Goal: Task Accomplishment & Management: Use online tool/utility

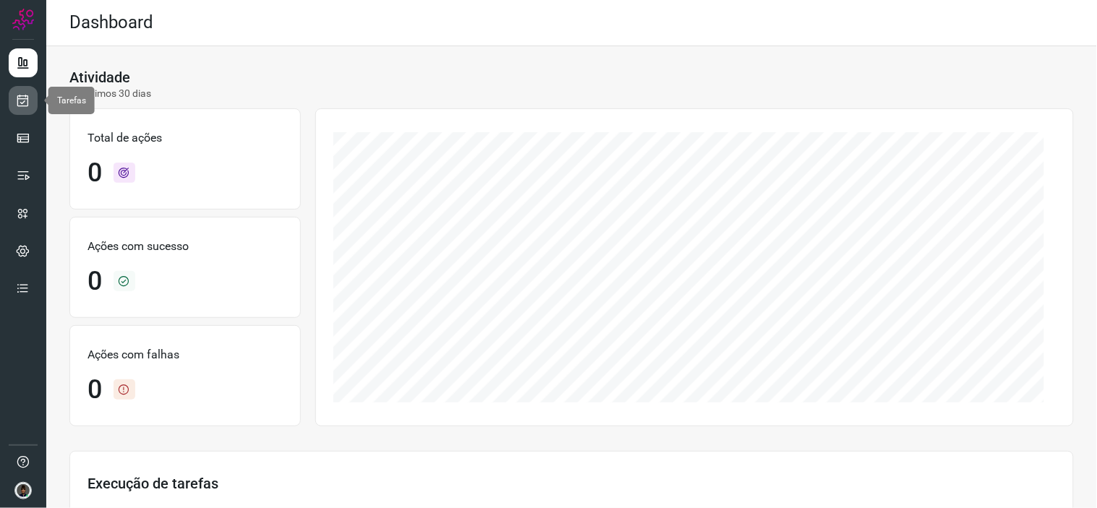
click at [27, 103] on icon at bounding box center [23, 100] width 15 height 14
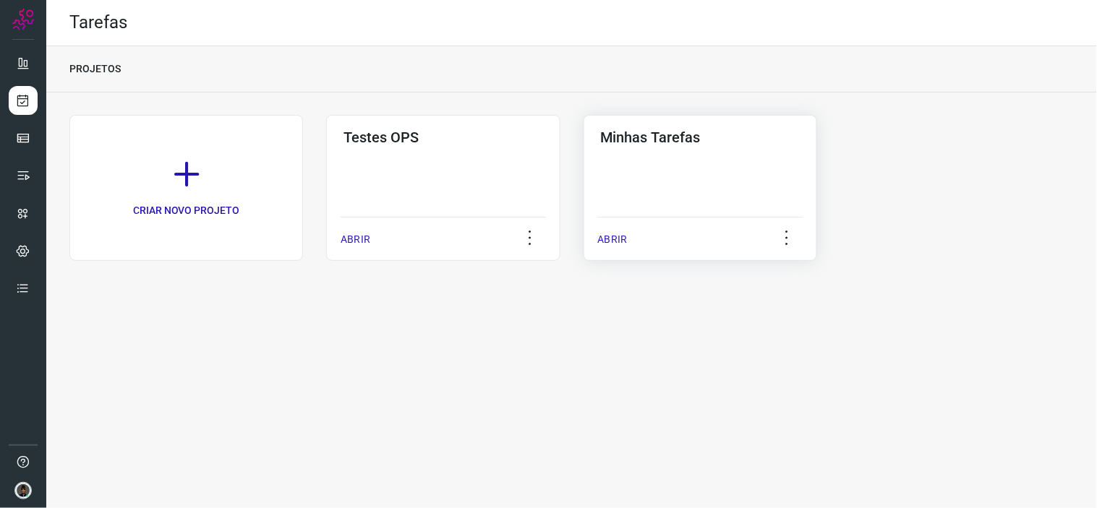
click at [663, 159] on div "Minhas Tarefas ABRIR" at bounding box center [701, 188] width 234 height 146
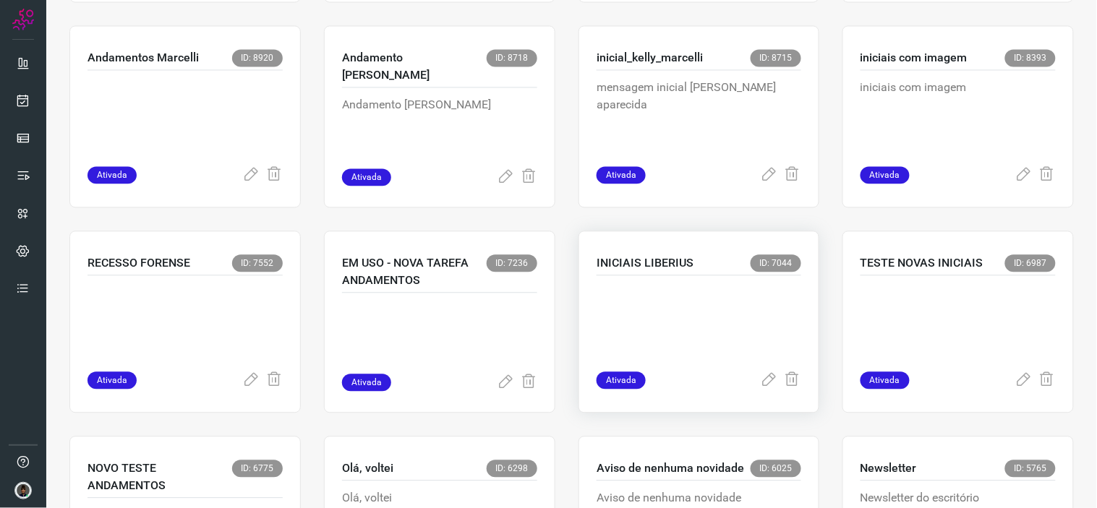
scroll to position [723, 0]
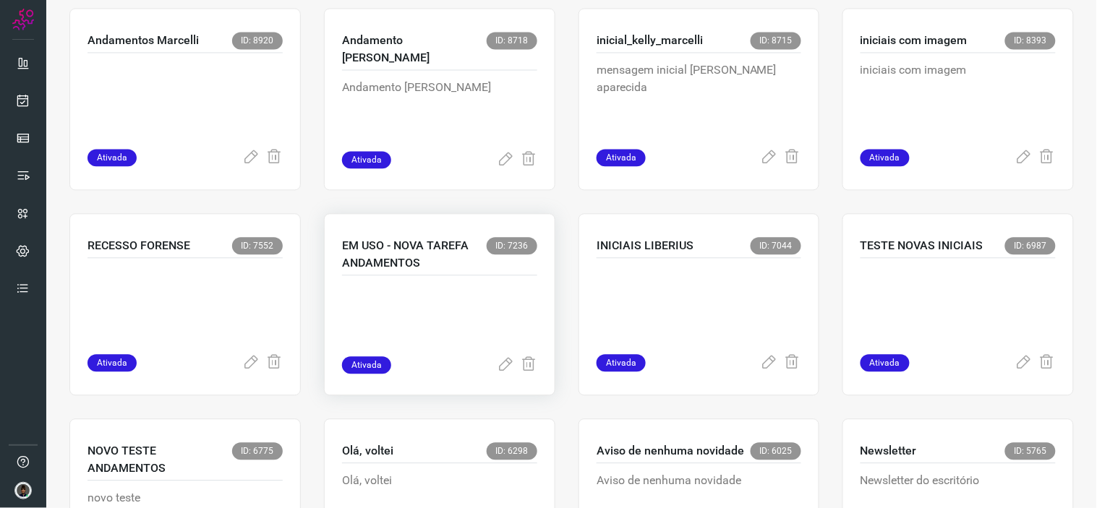
click at [412, 312] on p at bounding box center [439, 320] width 195 height 72
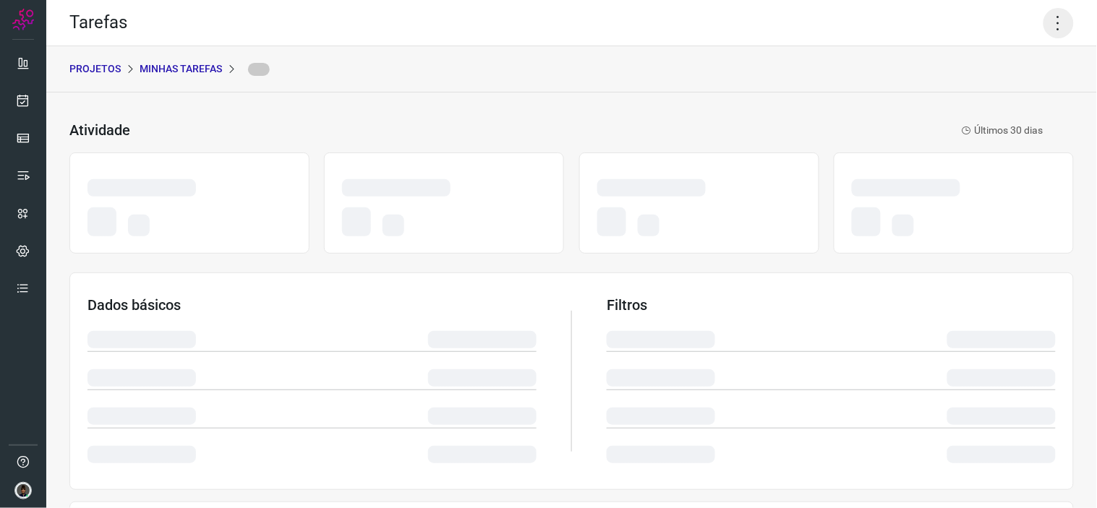
click at [1044, 20] on icon at bounding box center [1059, 23] width 30 height 30
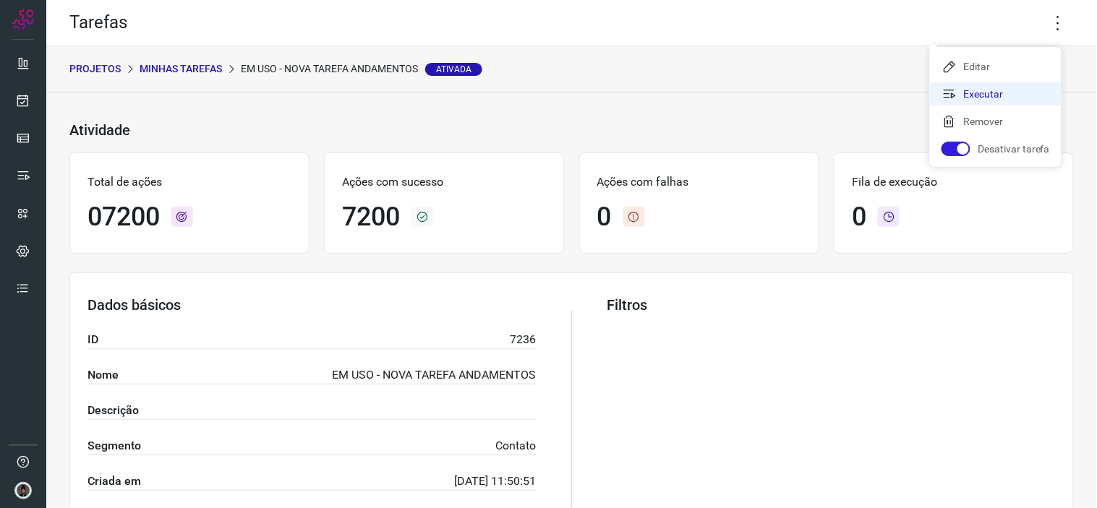
click at [1024, 92] on li "Executar" at bounding box center [996, 93] width 132 height 23
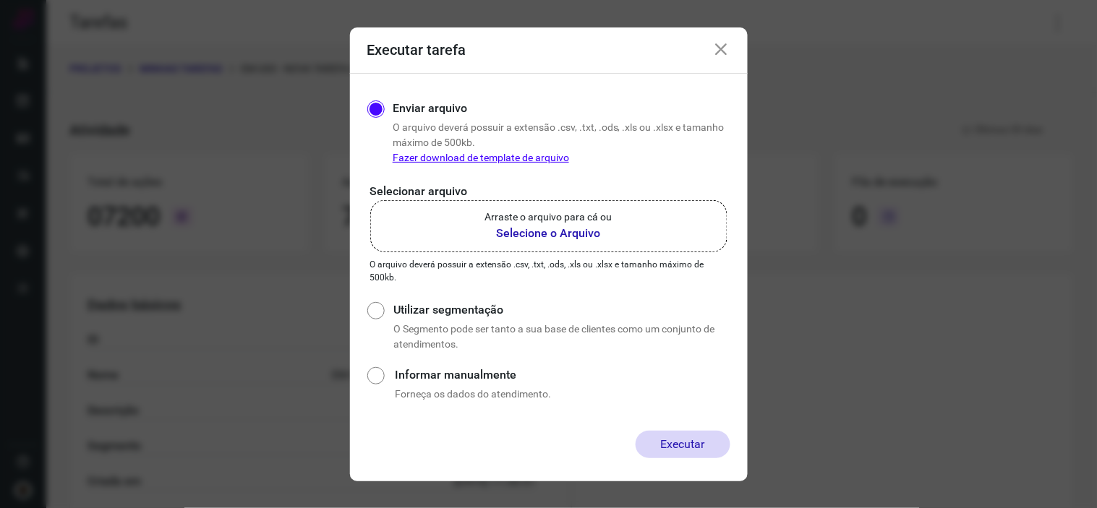
click at [577, 242] on label "Arraste o arquivo para cá ou Selecione o Arquivo" at bounding box center [548, 226] width 357 height 52
click at [0, 0] on input "Arraste o arquivo para cá ou Selecione o Arquivo" at bounding box center [0, 0] width 0 height 0
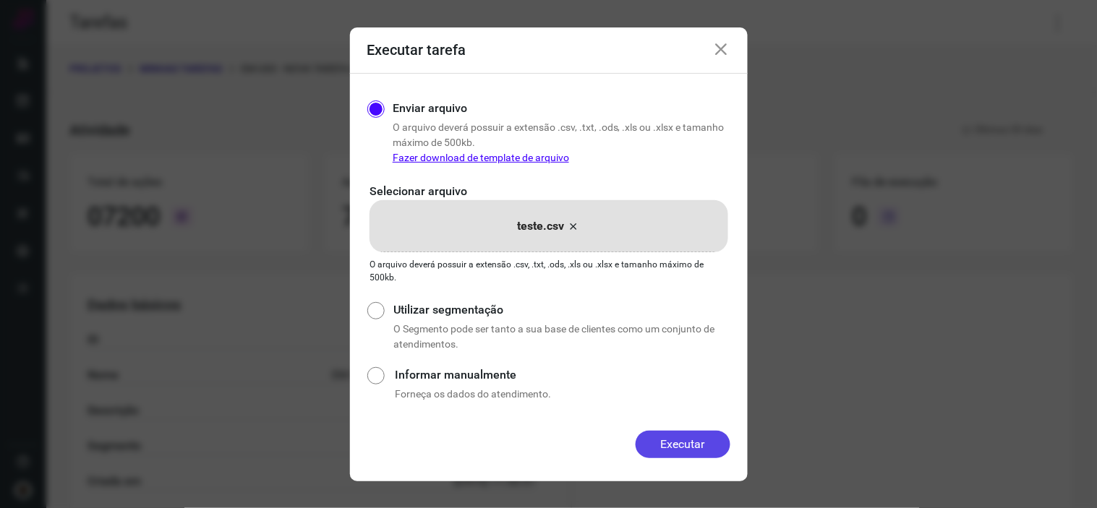
click at [695, 450] on button "Executar" at bounding box center [683, 444] width 95 height 27
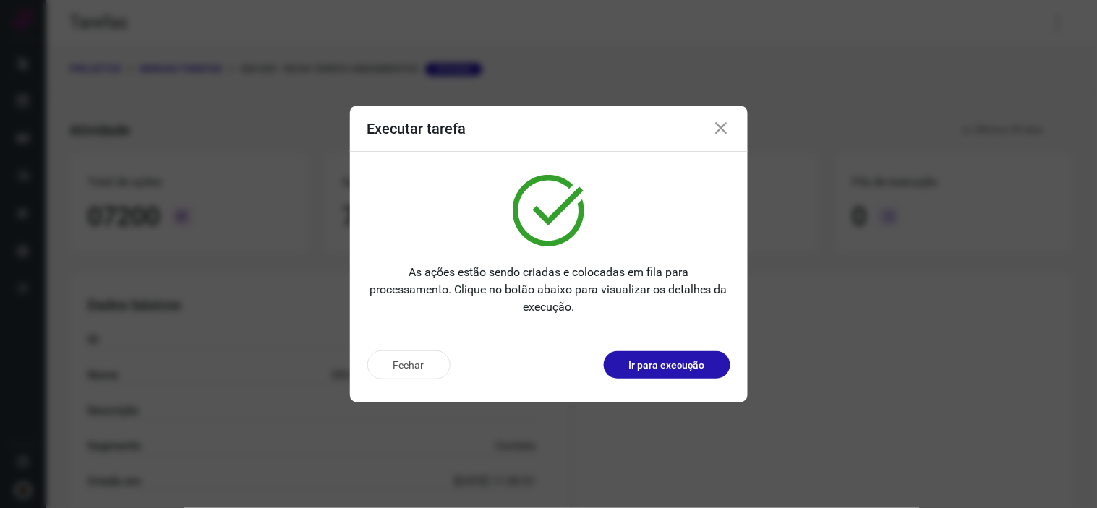
click at [721, 127] on icon at bounding box center [721, 128] width 17 height 17
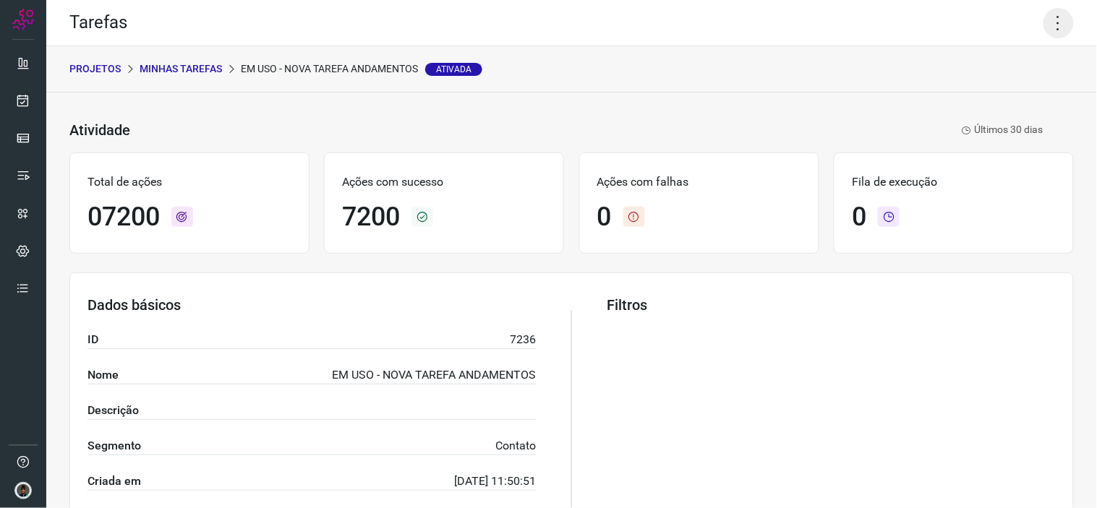
click at [1052, 26] on icon at bounding box center [1059, 23] width 30 height 30
click at [996, 95] on li "Executar" at bounding box center [996, 93] width 132 height 23
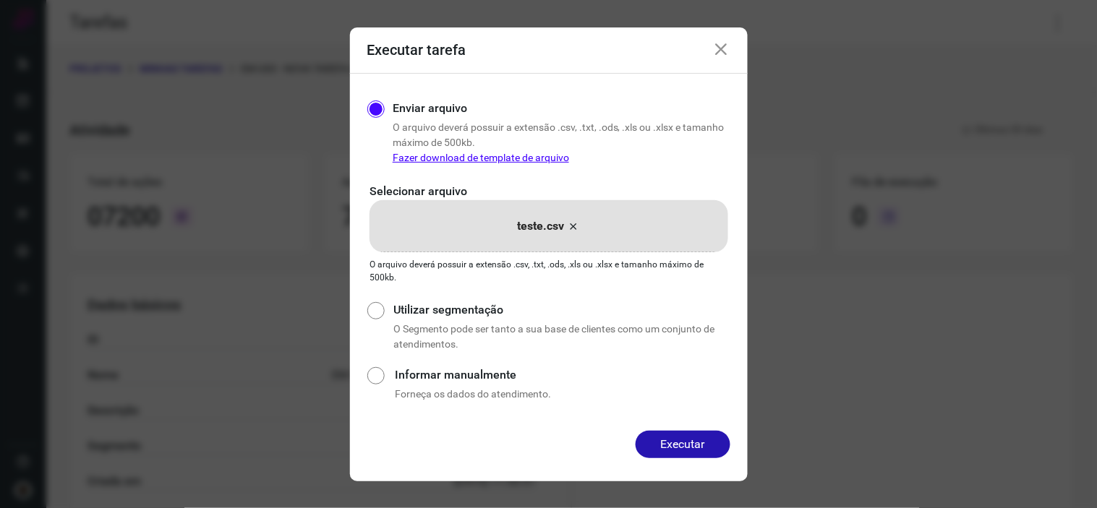
click at [573, 223] on icon at bounding box center [574, 226] width 12 height 17
click at [0, 0] on input "teste.csv" at bounding box center [0, 0] width 0 height 0
click at [726, 437] on button "Executar" at bounding box center [683, 444] width 95 height 27
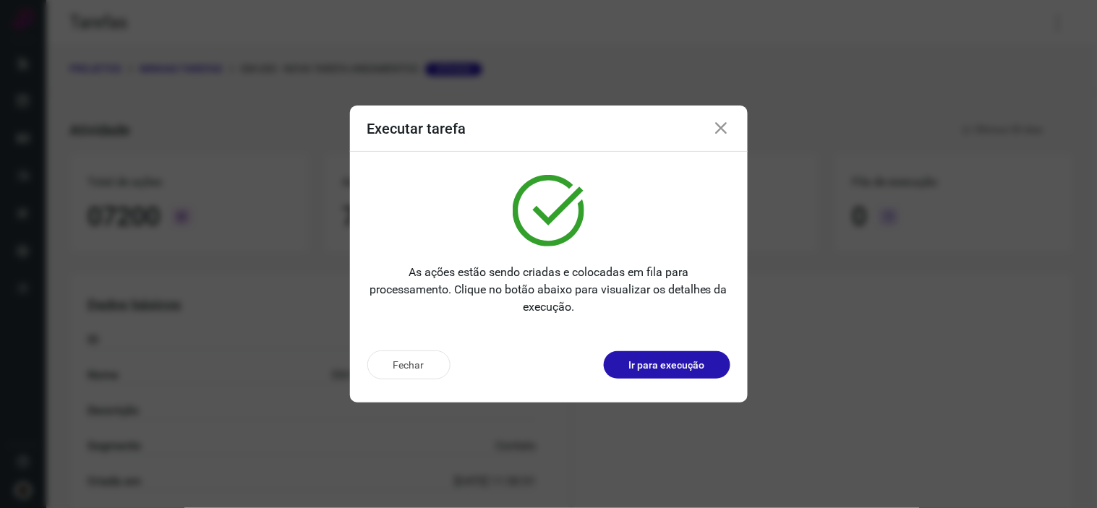
click at [721, 134] on icon at bounding box center [721, 128] width 17 height 17
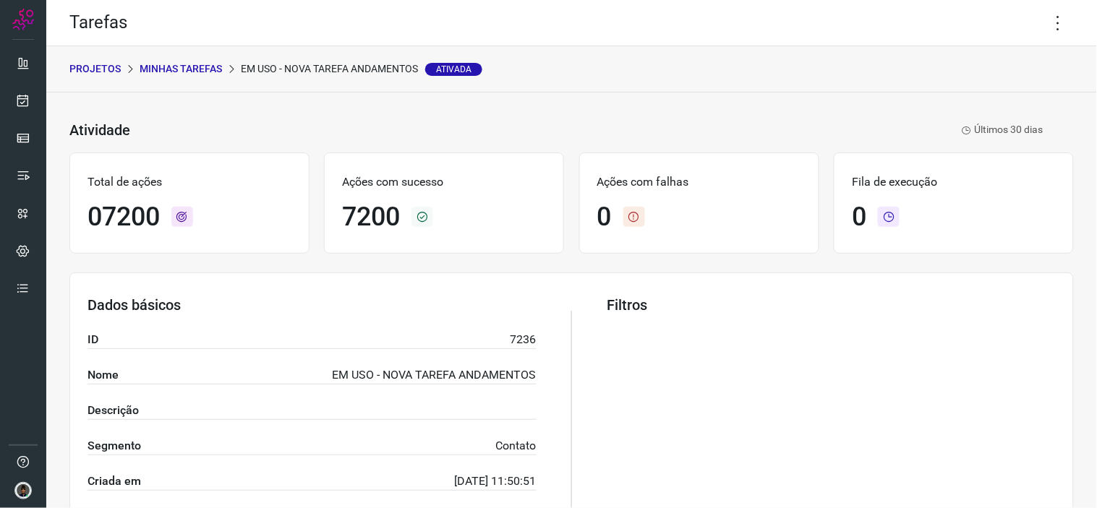
click at [1068, 25] on div "Tarefas" at bounding box center [571, 23] width 1051 height 46
click at [1053, 25] on icon at bounding box center [1059, 23] width 30 height 30
click at [965, 102] on li "Executar" at bounding box center [996, 93] width 132 height 23
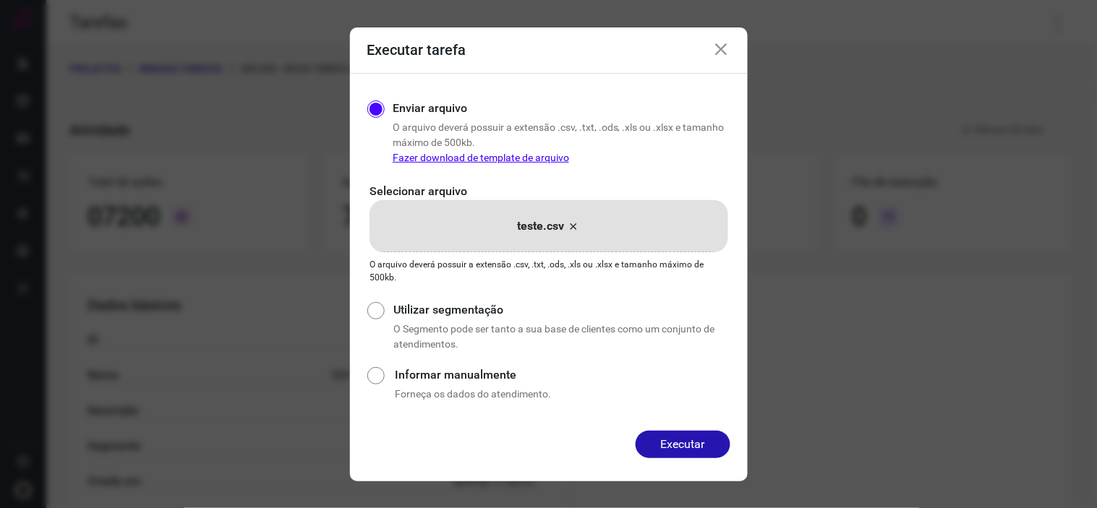
click at [576, 229] on icon at bounding box center [574, 226] width 12 height 17
click at [0, 0] on input "teste.csv" at bounding box center [0, 0] width 0 height 0
click at [703, 456] on button "Executar" at bounding box center [683, 444] width 95 height 27
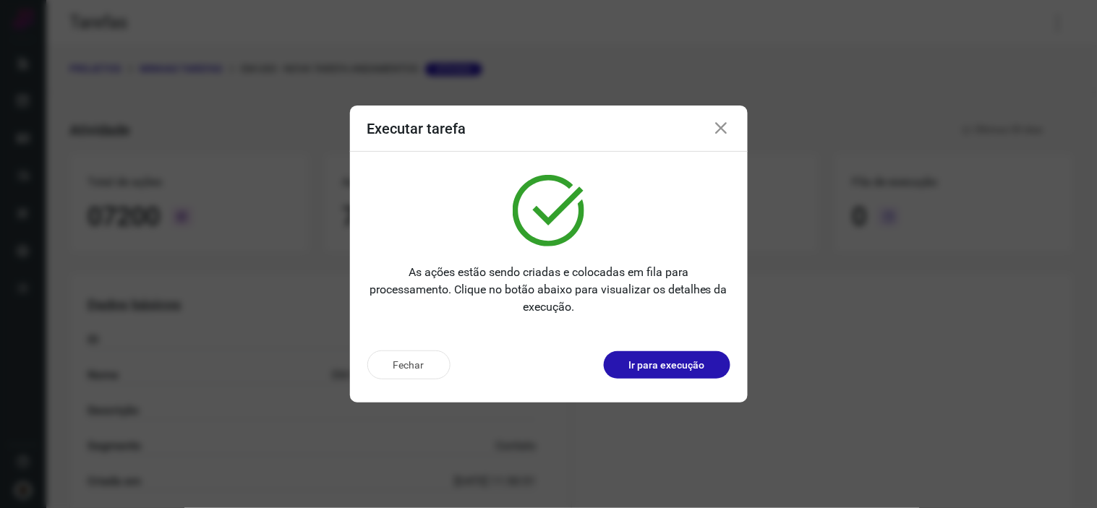
click at [720, 131] on icon at bounding box center [721, 128] width 17 height 17
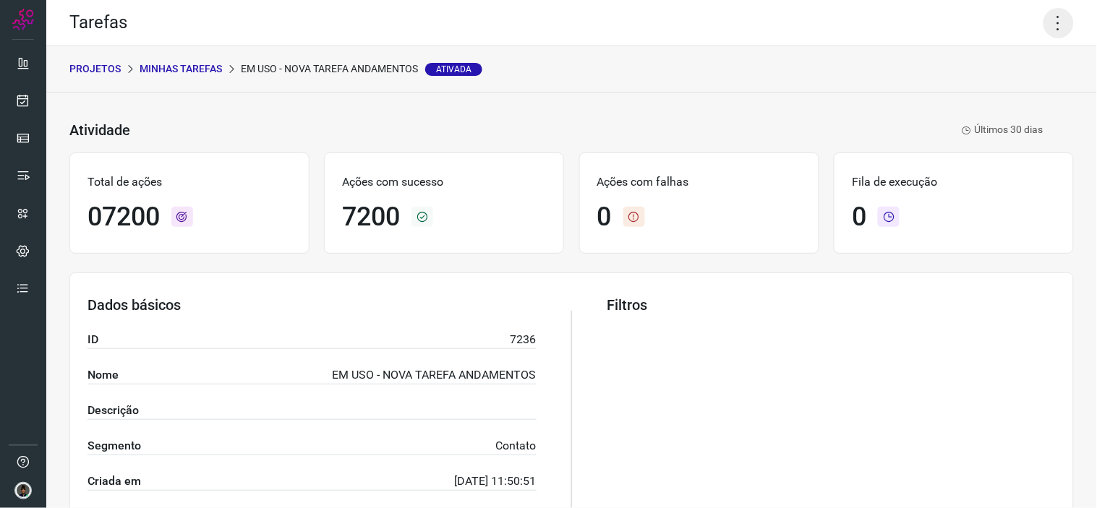
click at [1044, 26] on icon at bounding box center [1059, 23] width 30 height 30
click at [981, 98] on li "Executar" at bounding box center [996, 93] width 132 height 23
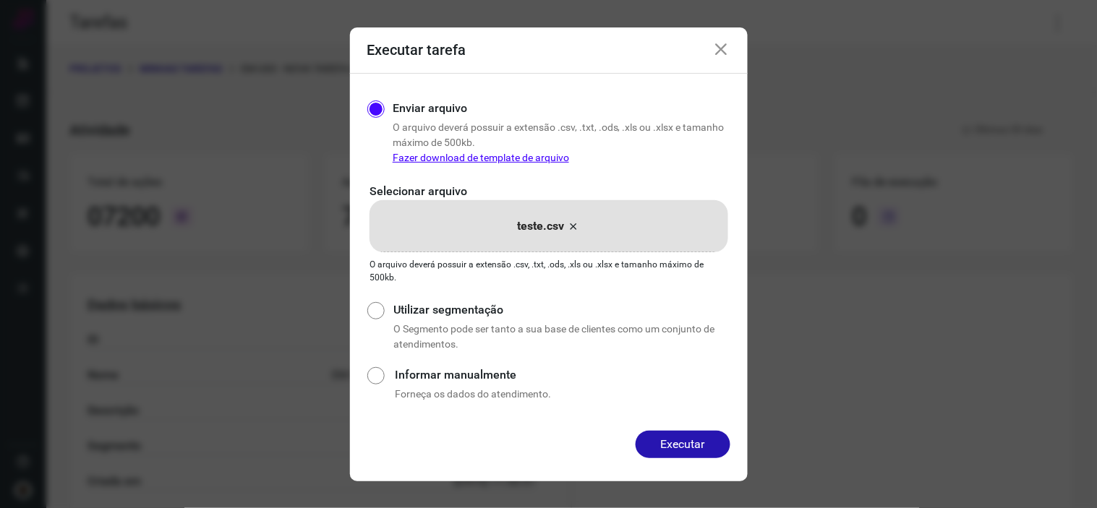
click at [576, 224] on icon at bounding box center [574, 226] width 12 height 17
click at [0, 0] on input "teste.csv" at bounding box center [0, 0] width 0 height 0
click at [707, 451] on button "Executar" at bounding box center [683, 444] width 95 height 27
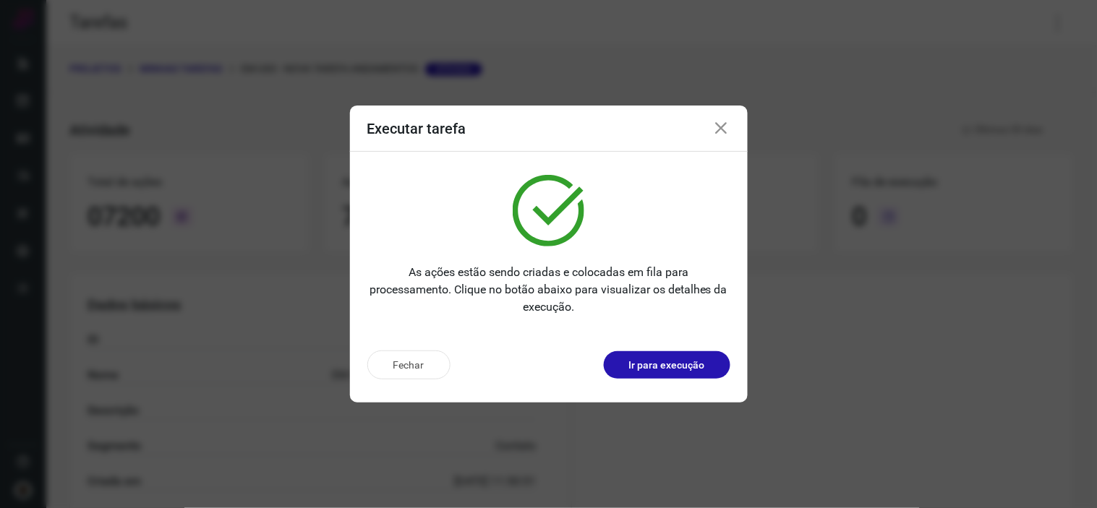
click at [722, 127] on icon at bounding box center [721, 128] width 17 height 17
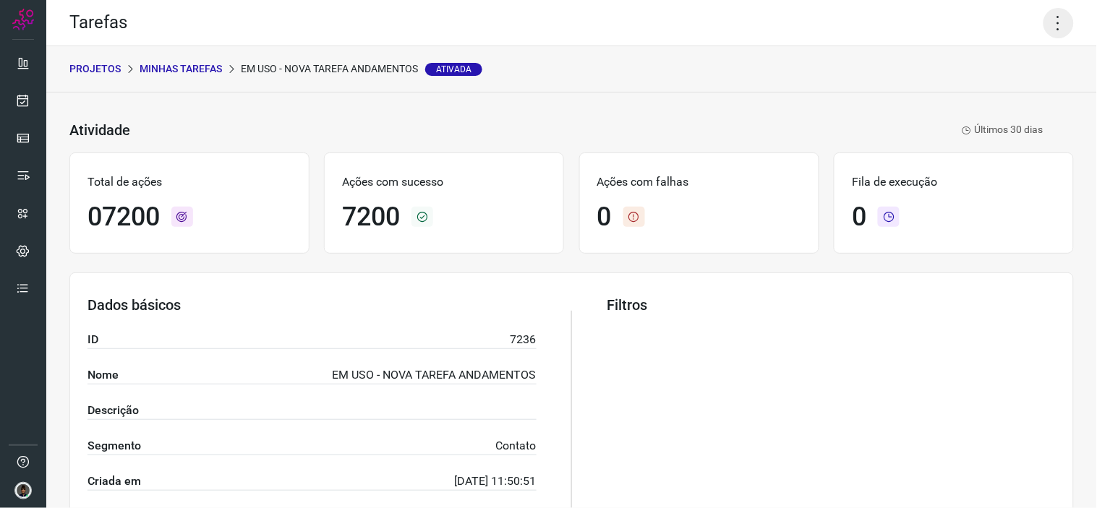
click at [1058, 16] on icon at bounding box center [1059, 23] width 30 height 30
click at [947, 95] on icon at bounding box center [949, 94] width 14 height 14
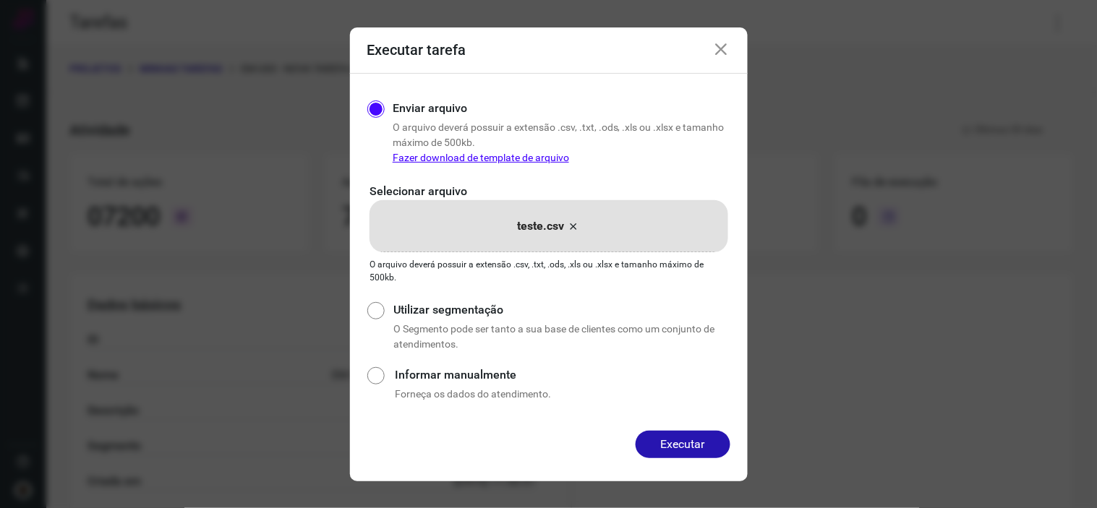
click at [575, 222] on icon at bounding box center [574, 226] width 12 height 17
click at [0, 0] on input "teste.csv" at bounding box center [0, 0] width 0 height 0
click at [691, 435] on button "Executar" at bounding box center [683, 444] width 95 height 27
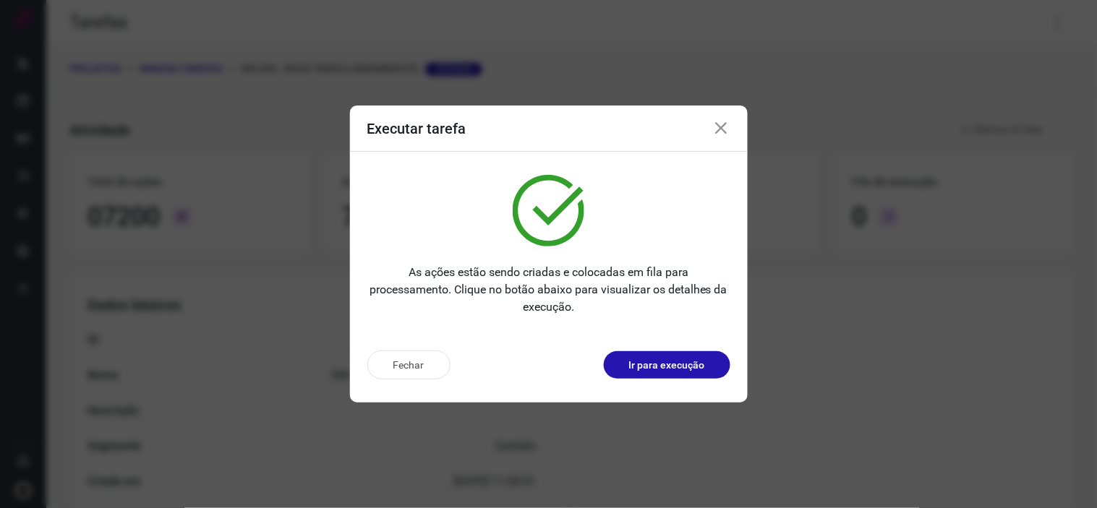
click at [719, 127] on icon at bounding box center [721, 128] width 17 height 17
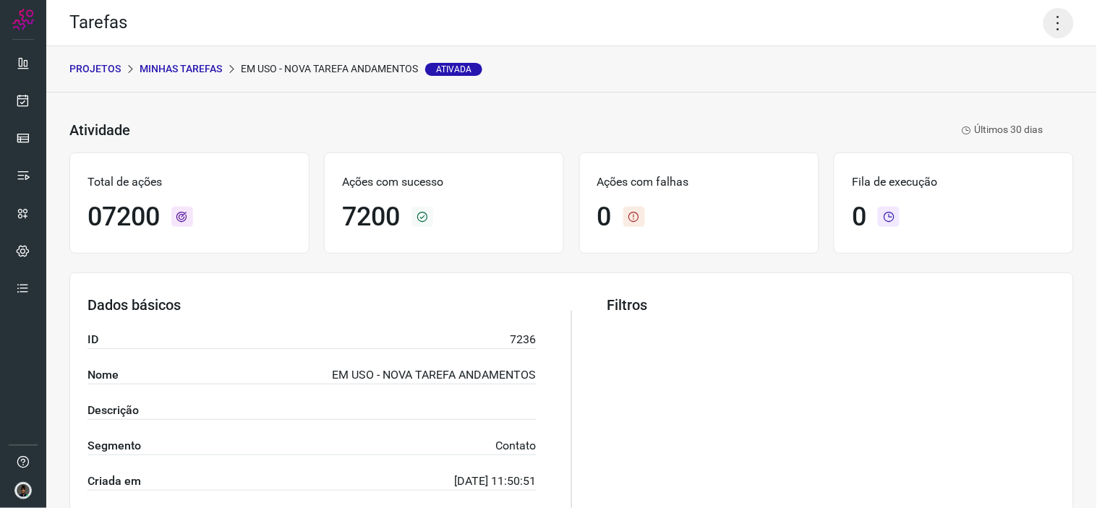
click at [1044, 20] on icon at bounding box center [1059, 23] width 30 height 30
click at [988, 92] on li "Executar" at bounding box center [996, 93] width 132 height 23
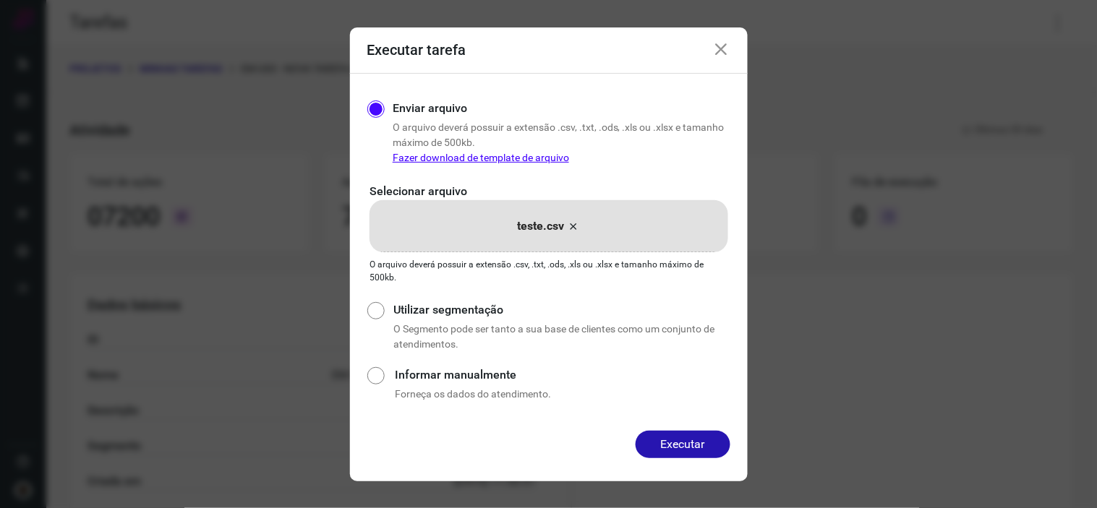
click at [573, 225] on icon at bounding box center [574, 226] width 12 height 17
click at [0, 0] on input "teste.csv" at bounding box center [0, 0] width 0 height 0
click at [699, 440] on button "Executar" at bounding box center [683, 444] width 95 height 27
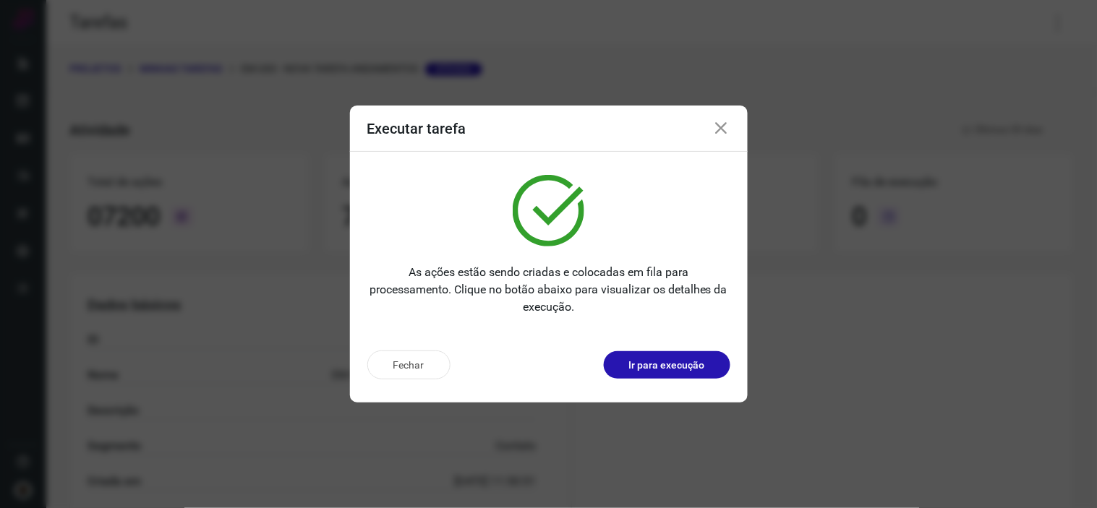
click at [720, 127] on icon at bounding box center [721, 128] width 17 height 17
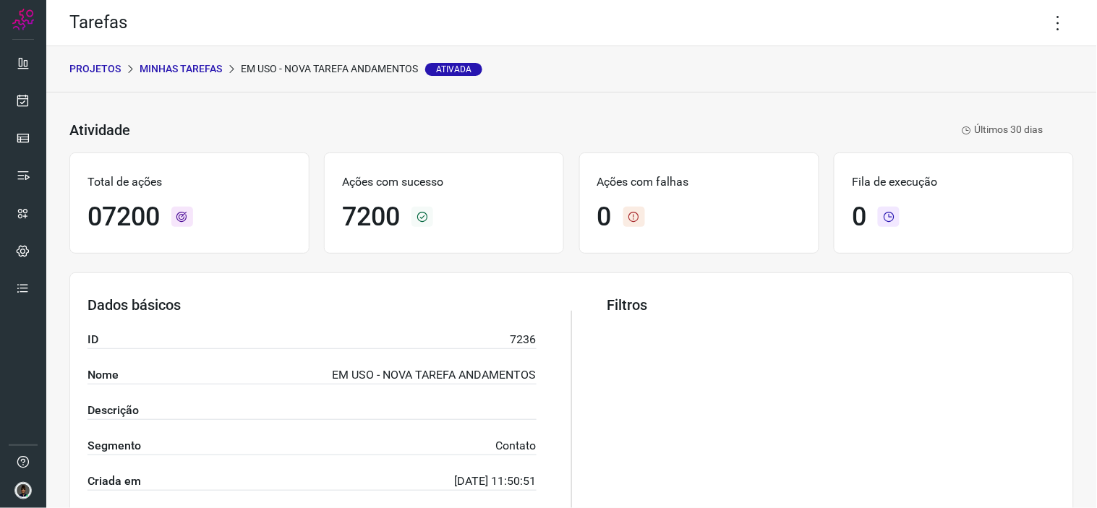
click at [1052, 23] on icon at bounding box center [1059, 23] width 30 height 30
click at [965, 103] on li "Executar" at bounding box center [996, 93] width 132 height 23
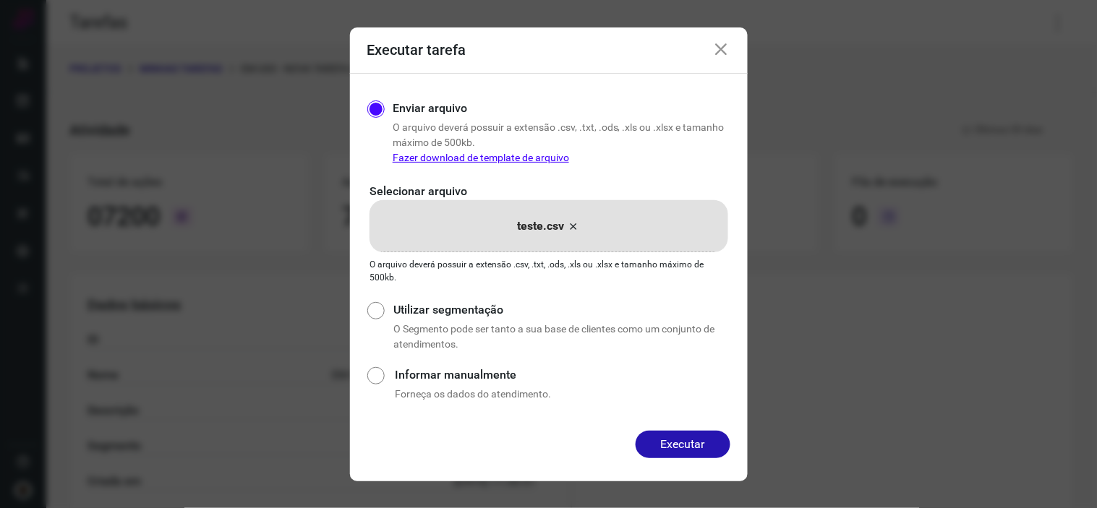
click at [574, 221] on icon at bounding box center [574, 226] width 12 height 17
click at [0, 0] on input "teste.csv" at bounding box center [0, 0] width 0 height 0
click at [682, 444] on button "Executar" at bounding box center [683, 444] width 95 height 27
